Goal: Find contact information

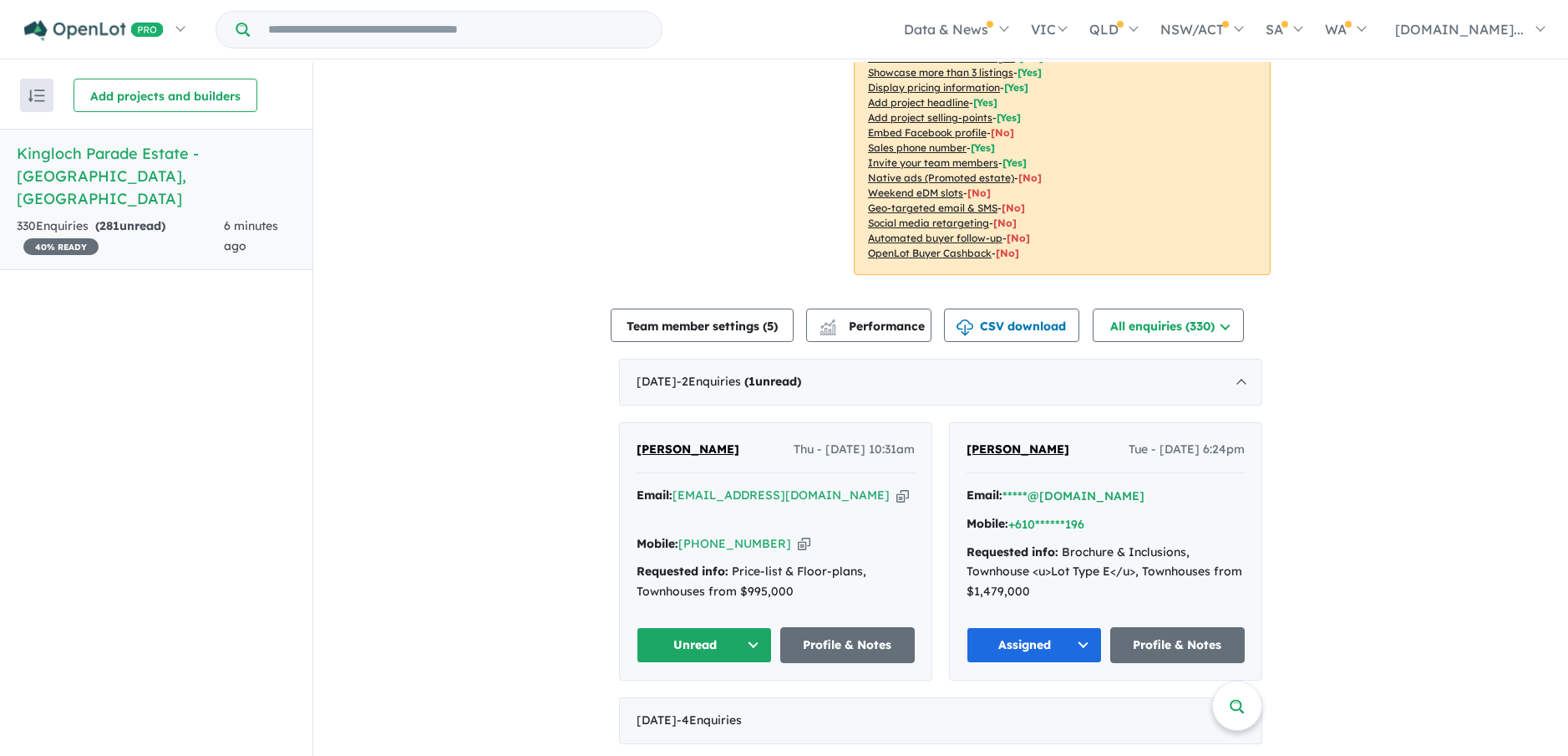
scroll to position [418, 0]
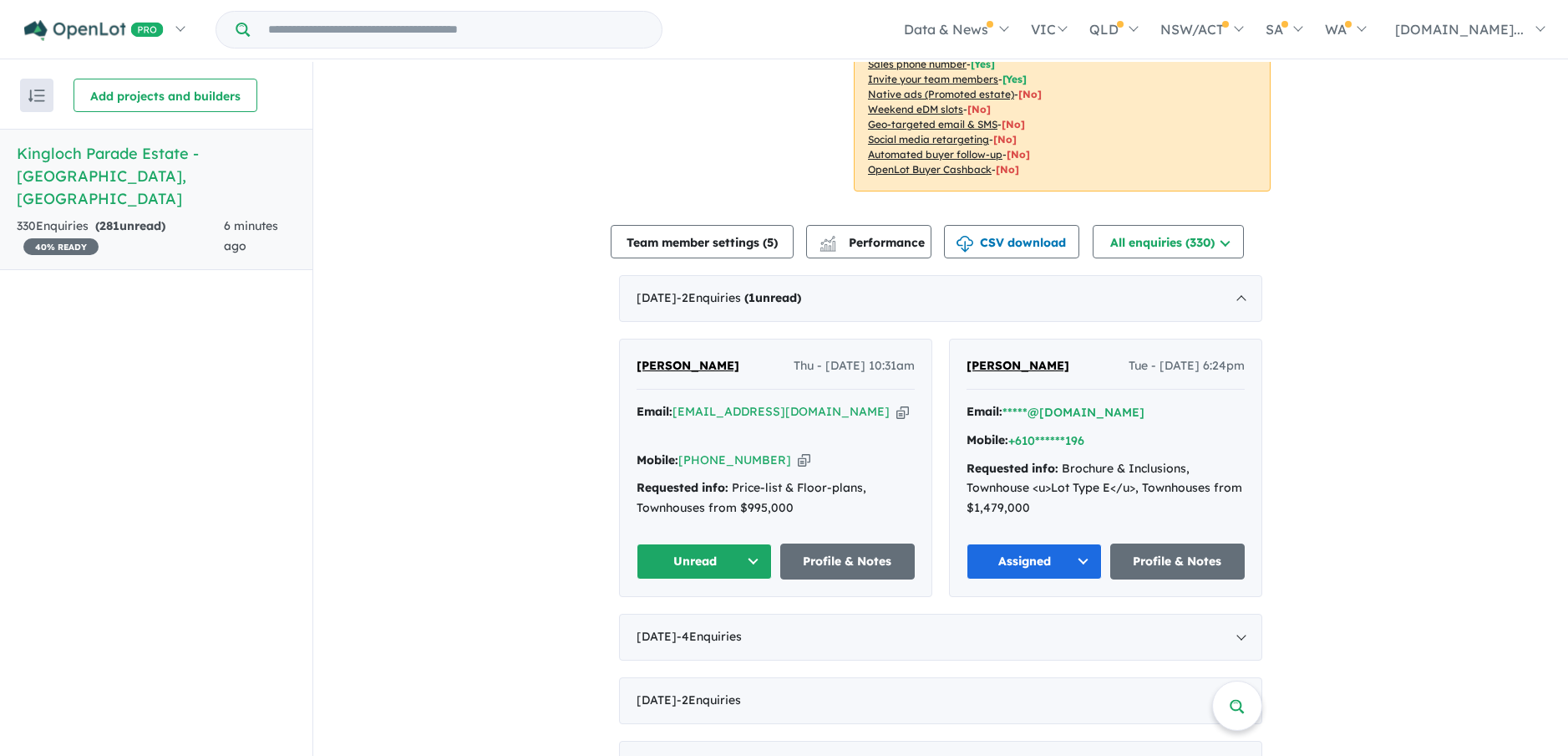
click at [743, 553] on button "Unread" at bounding box center [704, 561] width 135 height 36
click at [684, 627] on button "Assigned" at bounding box center [711, 639] width 146 height 38
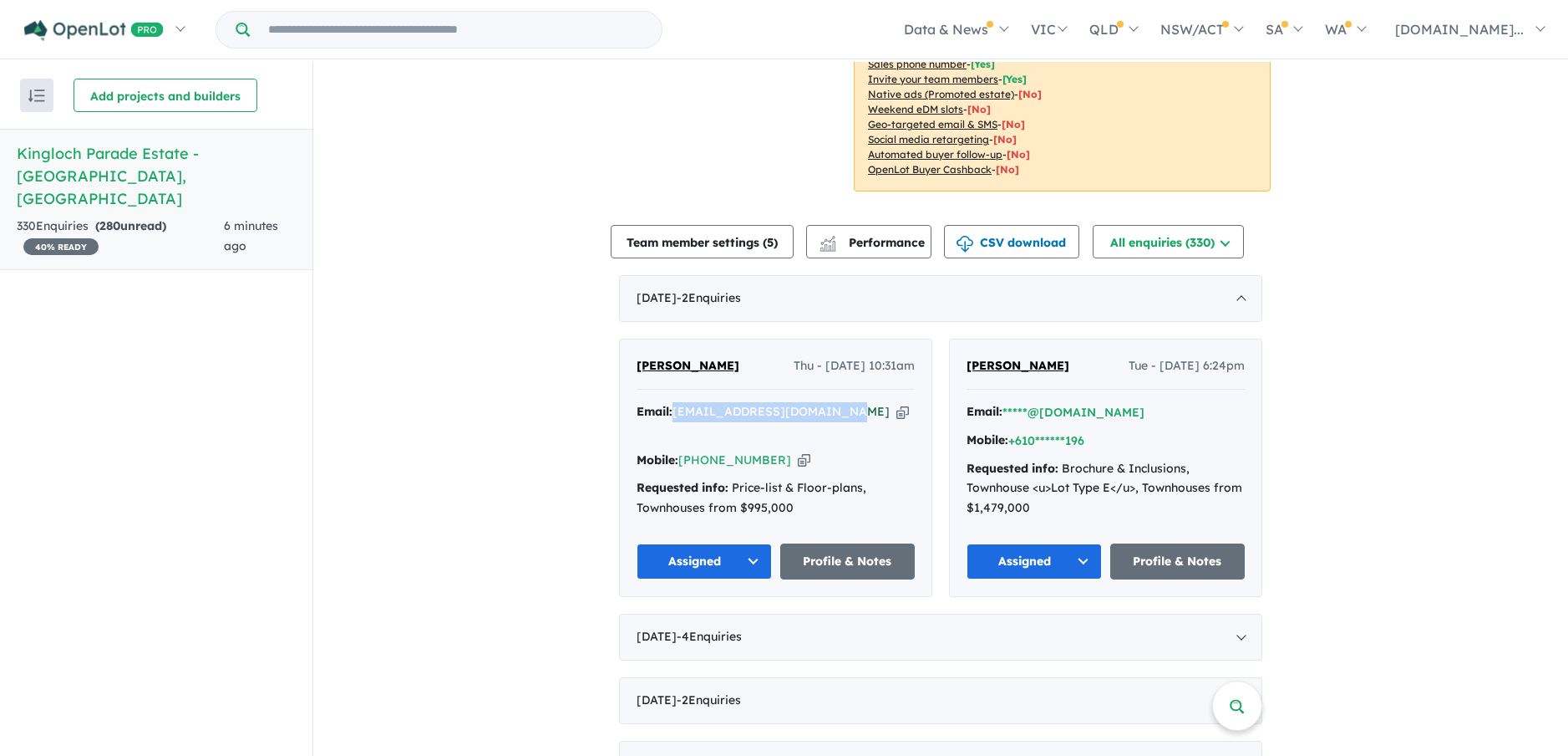
drag, startPoint x: 827, startPoint y: 408, endPoint x: 673, endPoint y: 407, distance: 154.0
click at [673, 407] on div "Email: [EMAIL_ADDRESS][DOMAIN_NAME] Copied!" at bounding box center [776, 423] width 279 height 40
drag, startPoint x: 673, startPoint y: 407, endPoint x: 691, endPoint y: 405, distance: 18.1
copy a%20Kingloch%20Parade%20Estate%20-%20Wantirna"] "[EMAIL_ADDRESS][DOMAIN_NAME]"
drag, startPoint x: 776, startPoint y: 435, endPoint x: 696, endPoint y: 439, distance: 80.1
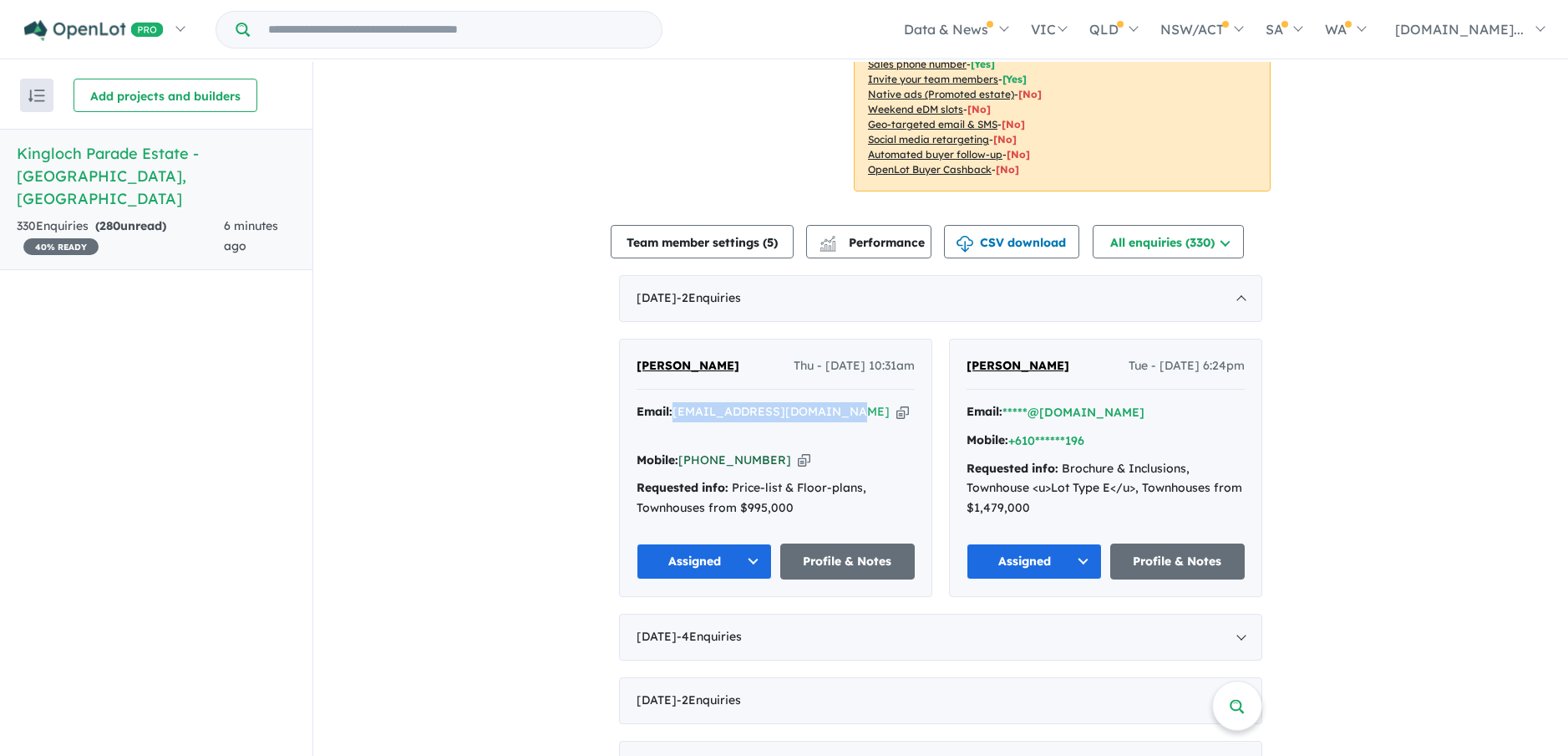
click at [696, 450] on div "Mobile: [PHONE_NUMBER] Copied!" at bounding box center [776, 460] width 279 height 20
drag, startPoint x: 771, startPoint y: 436, endPoint x: 687, endPoint y: 444, distance: 84.4
click at [687, 450] on div "Mobile: [PHONE_NUMBER] Copied!" at bounding box center [776, 460] width 279 height 20
drag, startPoint x: 687, startPoint y: 444, endPoint x: 721, endPoint y: 435, distance: 35.2
copy link "61 437 849 955"
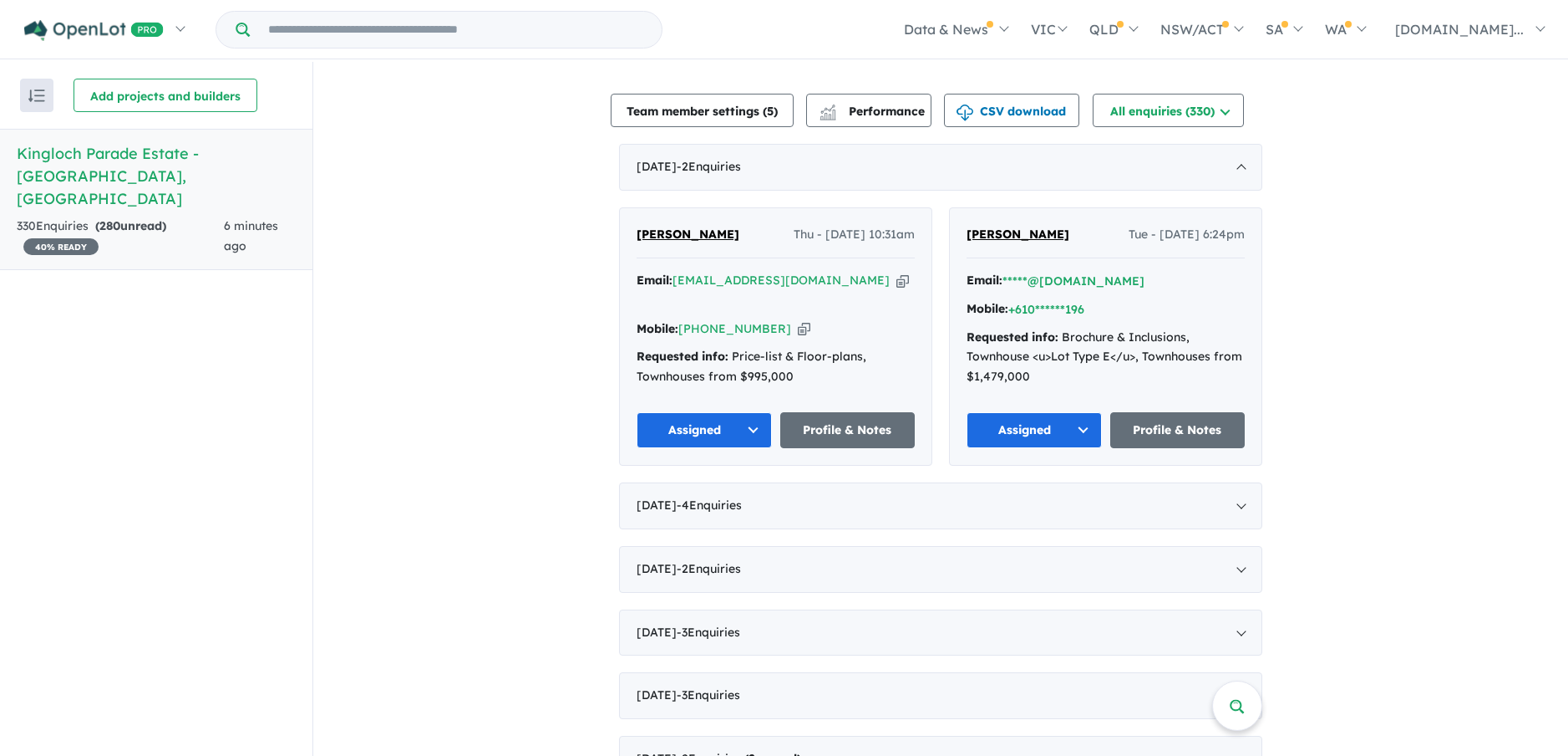
scroll to position [752, 0]
